Goal: Entertainment & Leisure: Browse casually

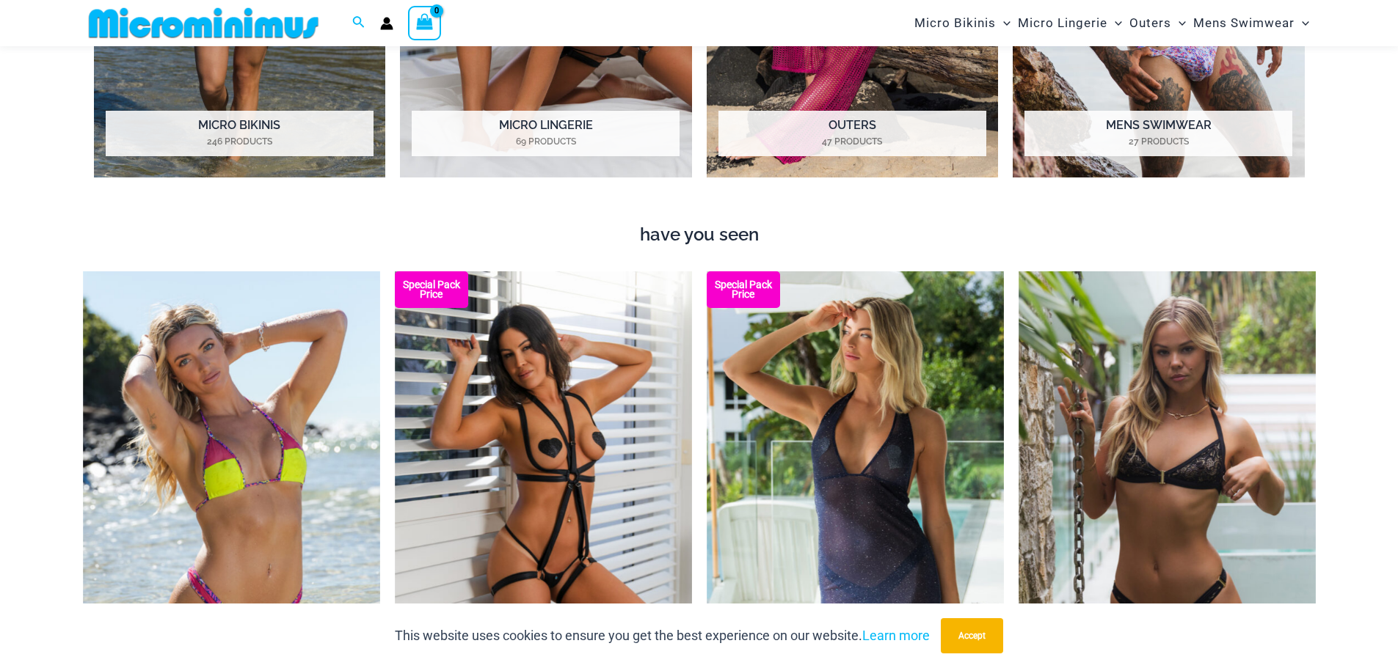
scroll to position [1090, 0]
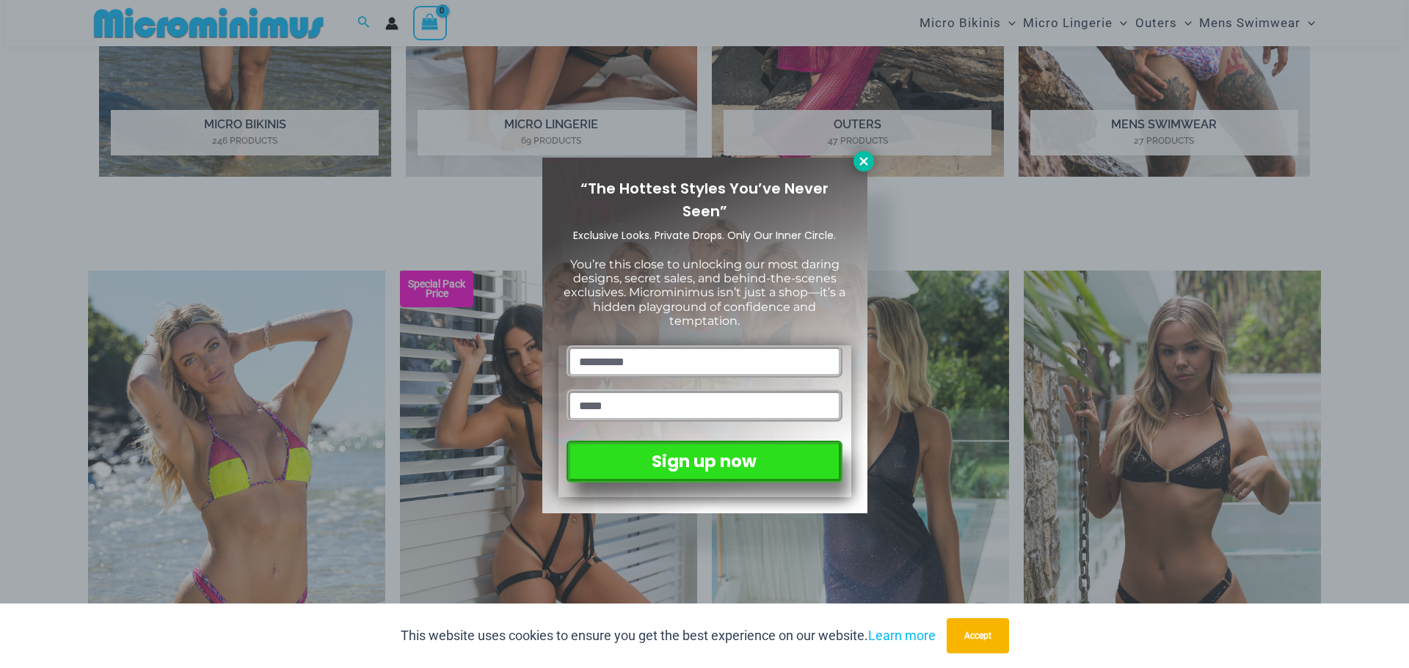
click at [859, 161] on icon at bounding box center [863, 161] width 13 height 13
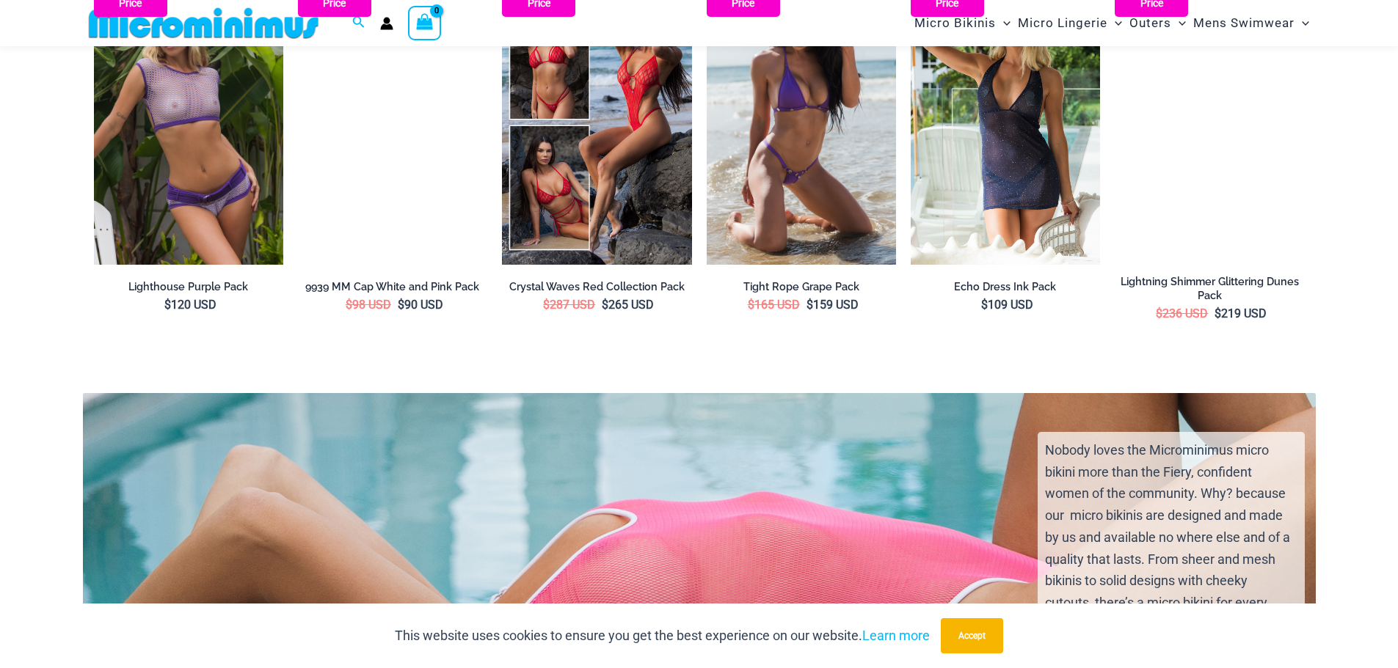
scroll to position [2190, 0]
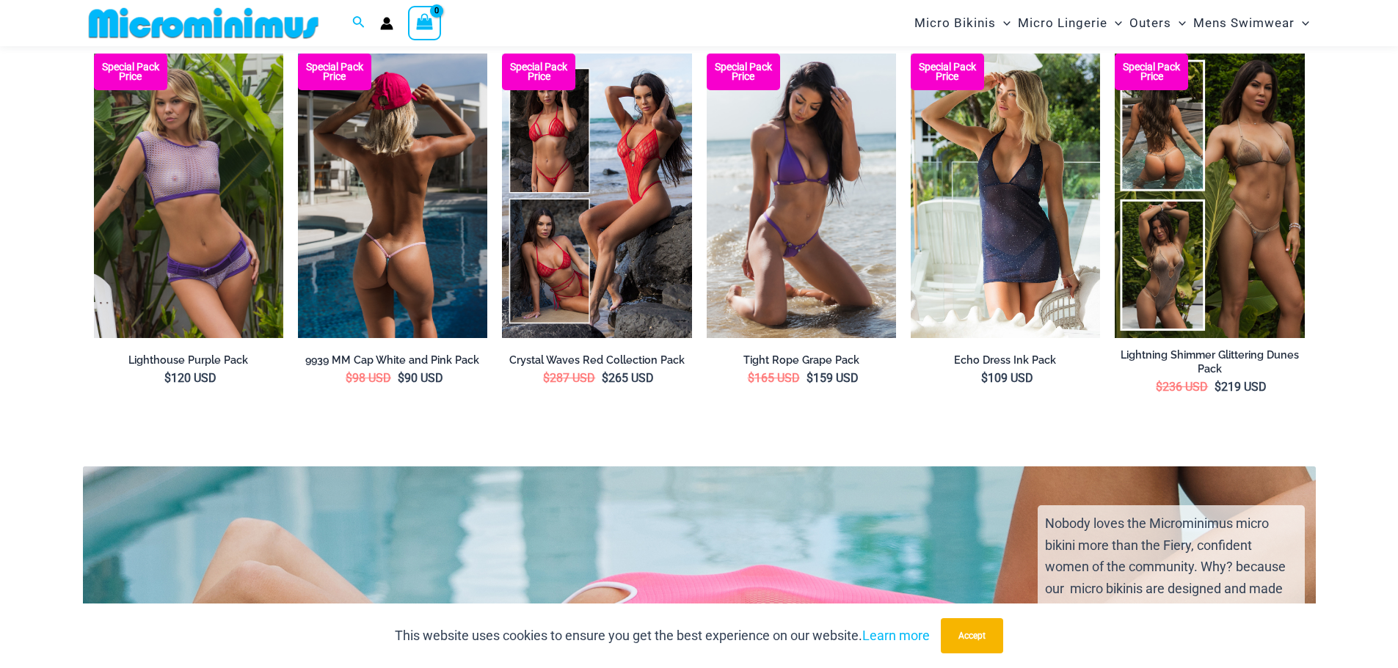
click at [453, 177] on img at bounding box center [392, 196] width 189 height 284
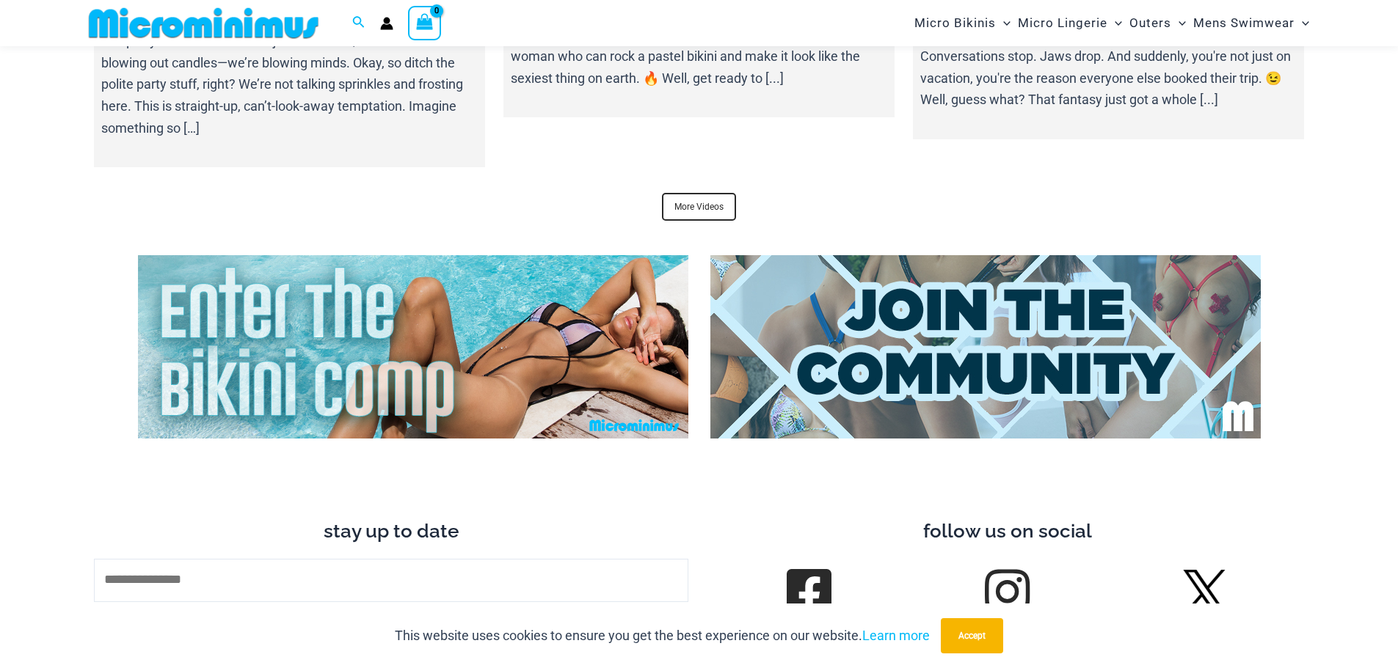
scroll to position [5394, 0]
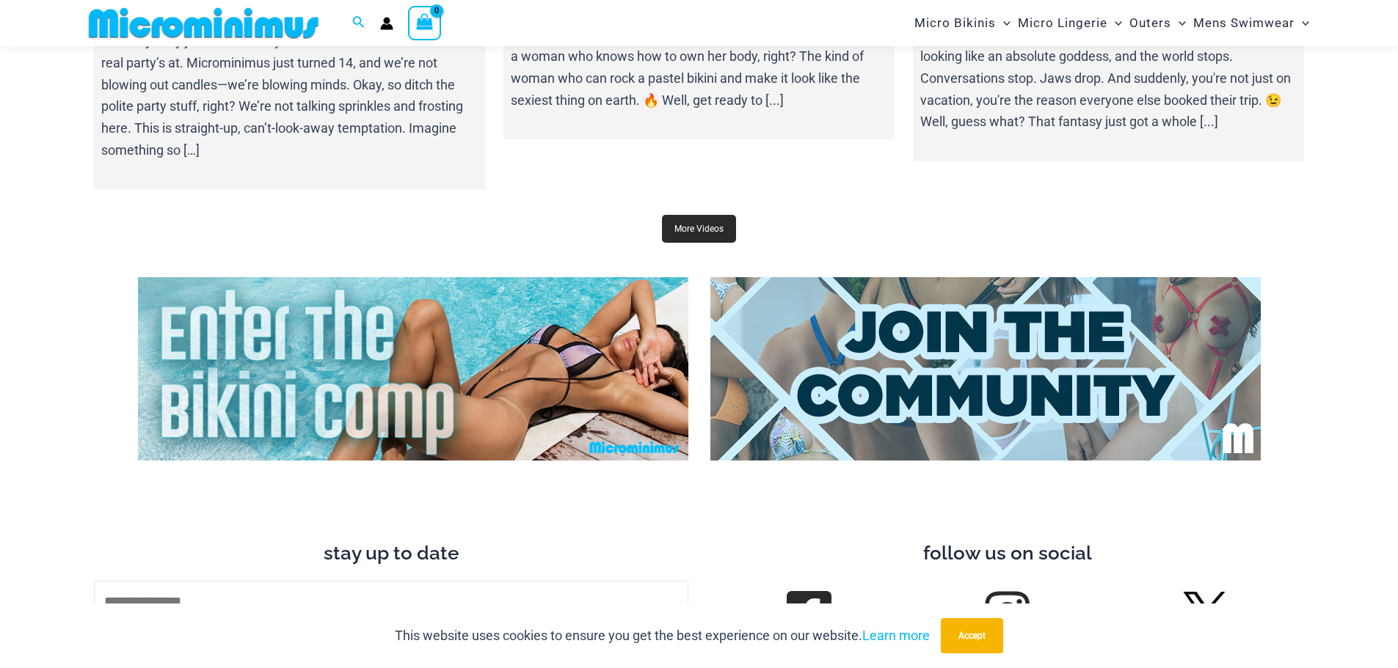
click at [712, 215] on link "More Videos" at bounding box center [699, 229] width 74 height 28
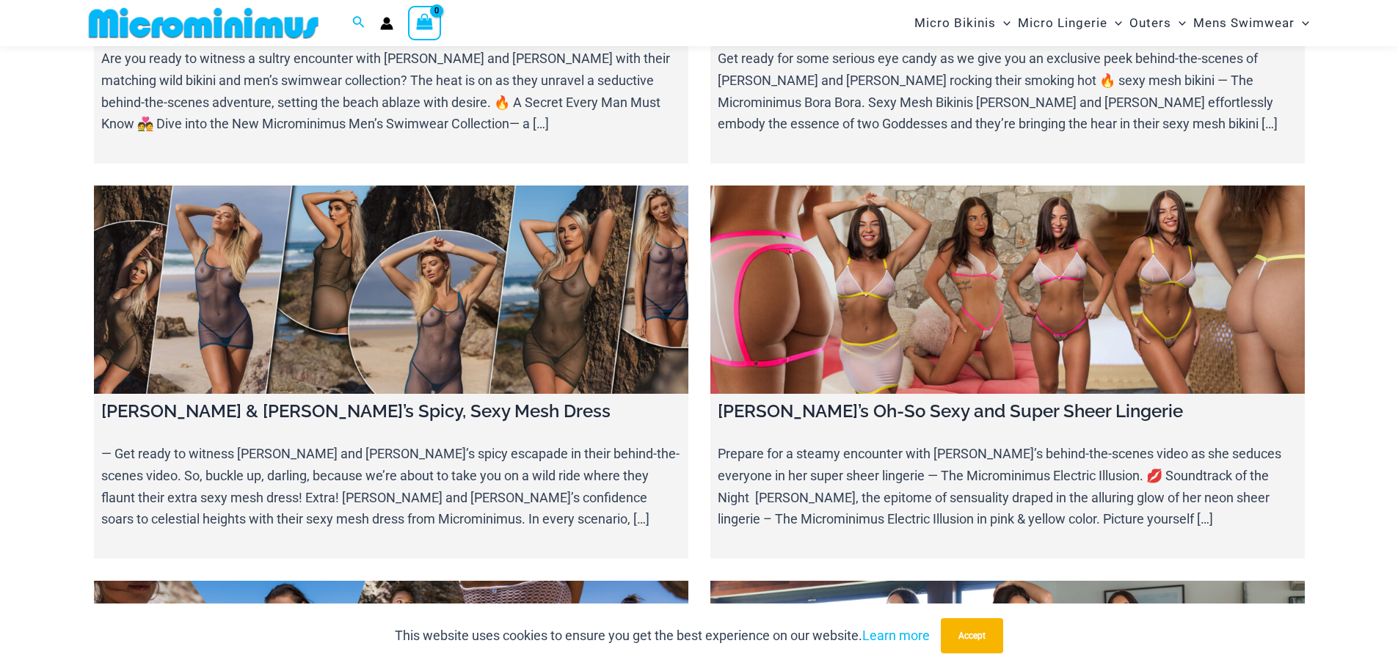
scroll to position [6446, 0]
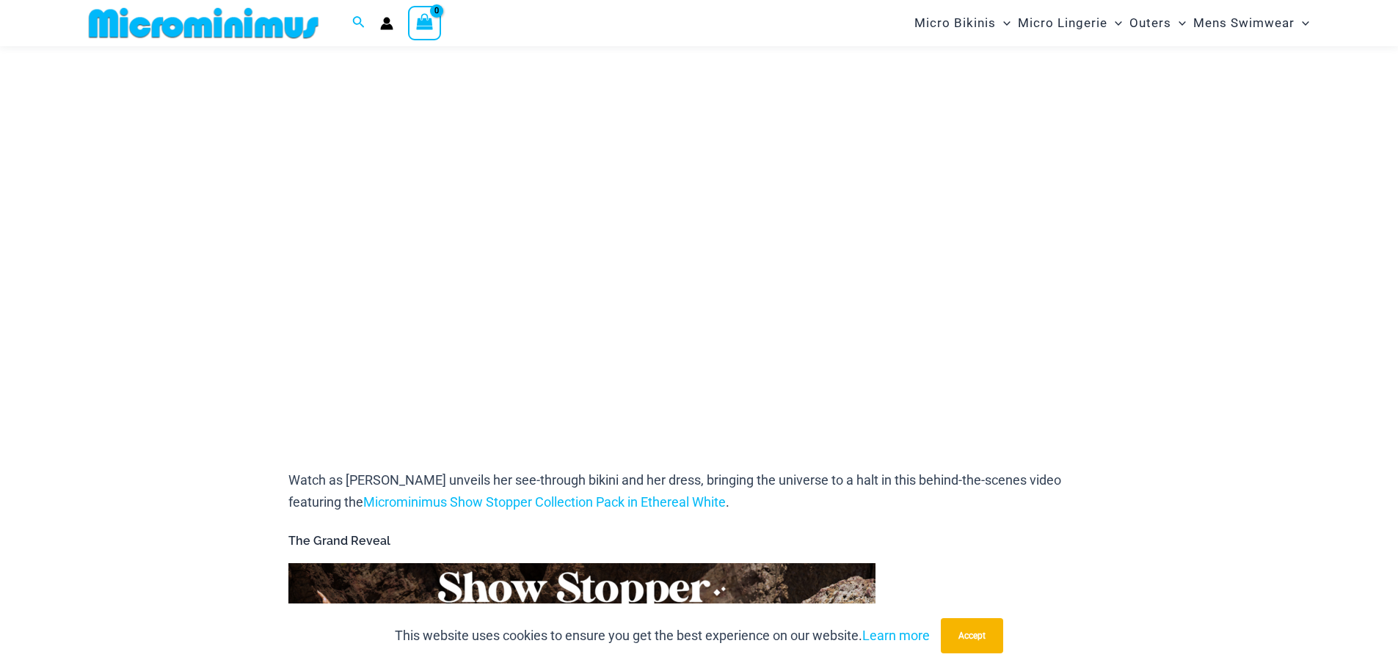
scroll to position [282, 0]
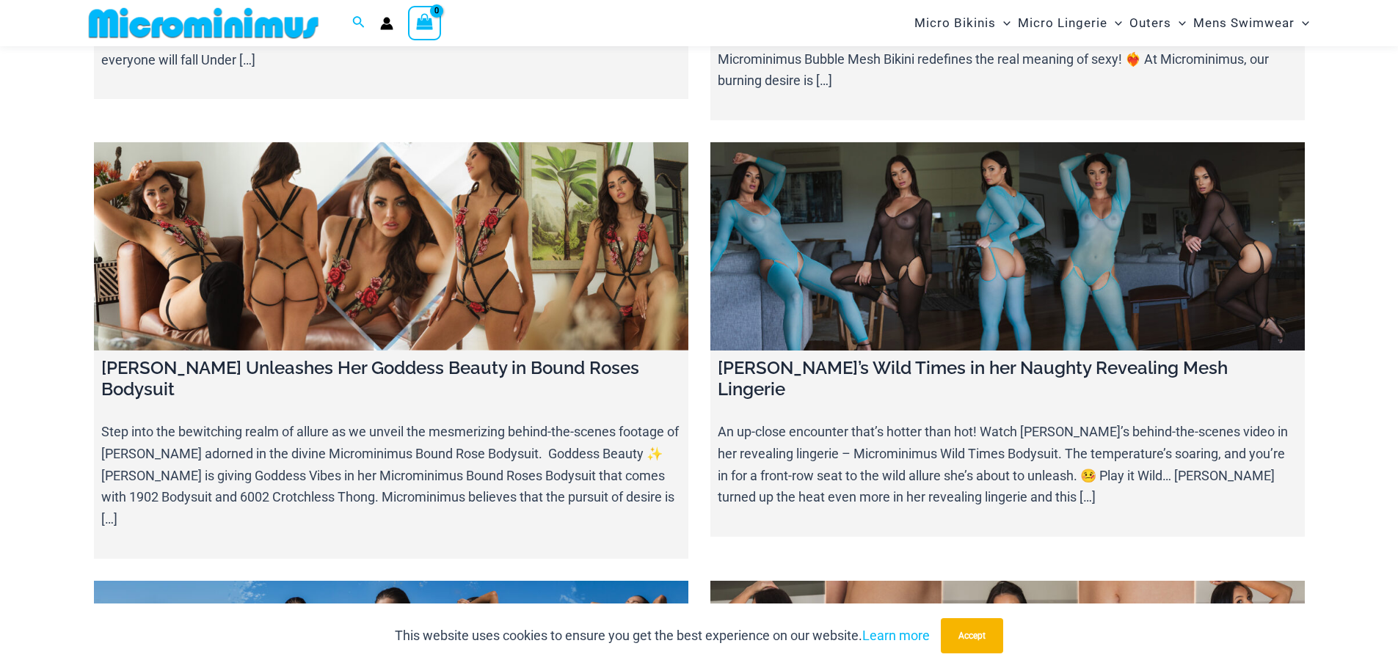
scroll to position [8204, 0]
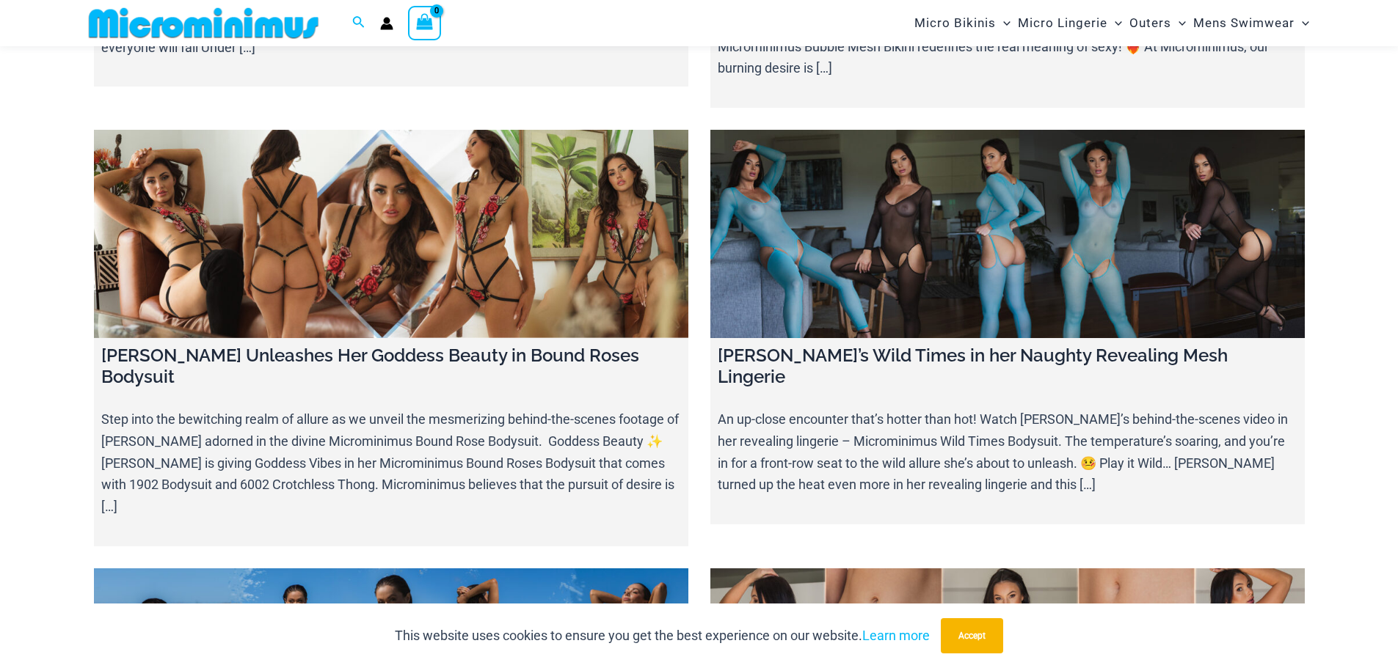
click at [486, 569] on link at bounding box center [391, 673] width 594 height 208
